Goal: Task Accomplishment & Management: Use online tool/utility

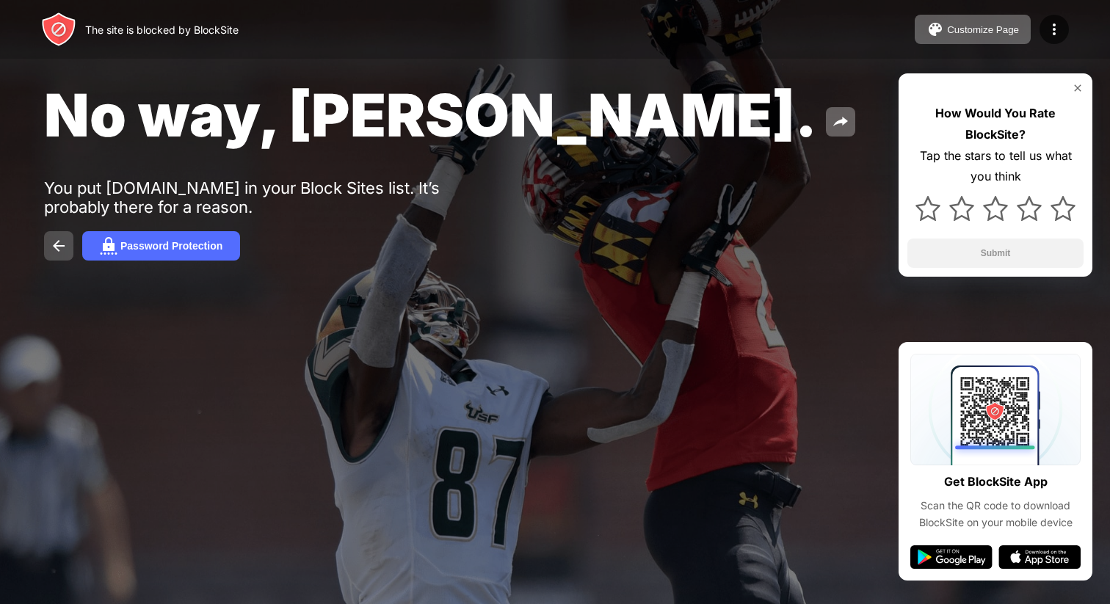
click at [62, 248] on img at bounding box center [59, 246] width 18 height 18
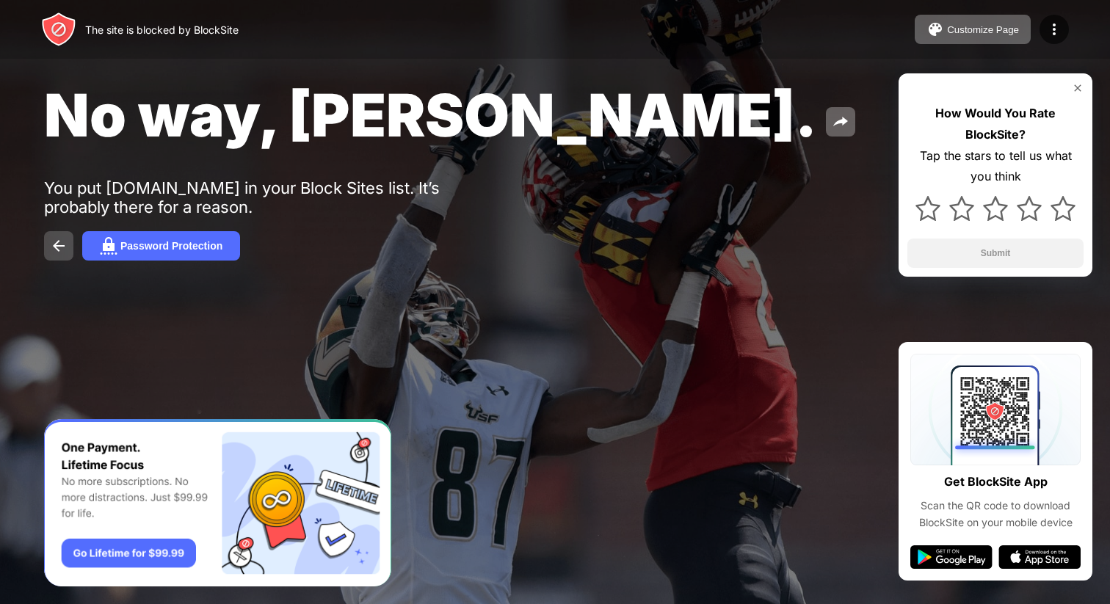
click at [59, 247] on img at bounding box center [59, 246] width 18 height 18
